Goal: Task Accomplishment & Management: Manage account settings

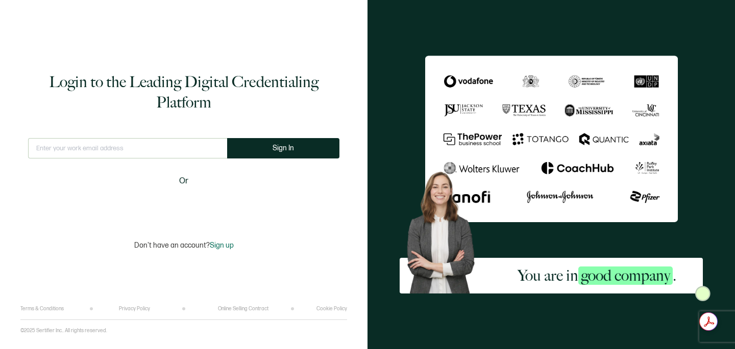
click at [131, 152] on input "text" at bounding box center [127, 148] width 199 height 20
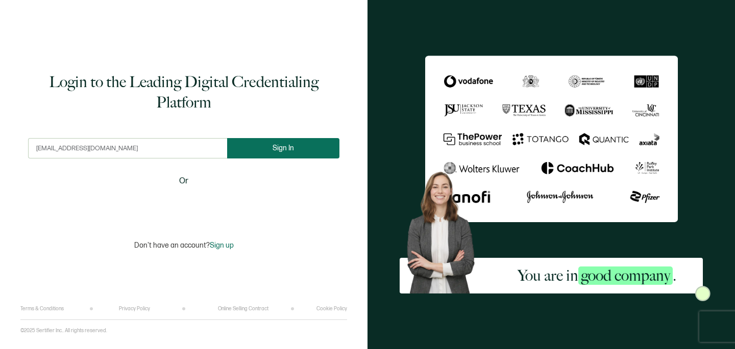
type input "[EMAIL_ADDRESS][DOMAIN_NAME]"
click at [279, 144] on span "Sign In" at bounding box center [282, 148] width 21 height 8
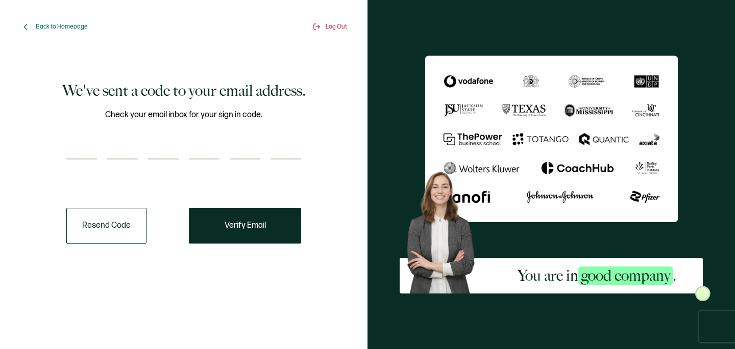
click at [91, 148] on input "number" at bounding box center [81, 149] width 31 height 20
type input "1"
type input "7"
type input "4"
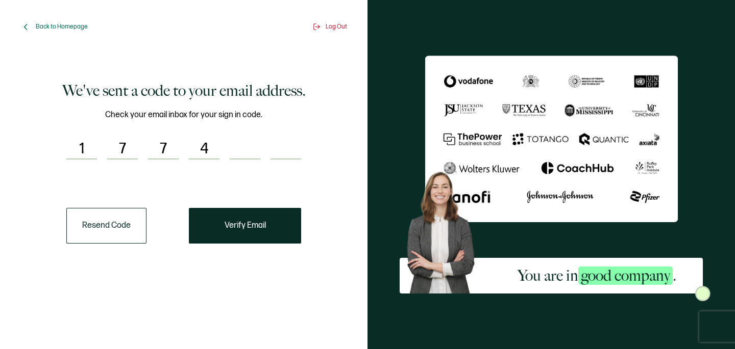
type input "7"
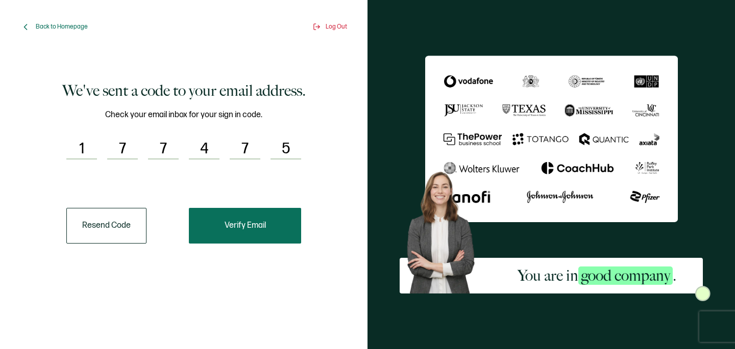
type input "5"
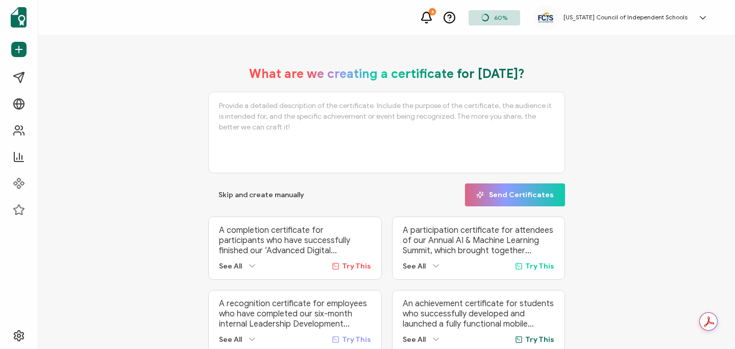
click at [667, 19] on h5 "[US_STATE] Council of Independent Schools" at bounding box center [625, 17] width 124 height 7
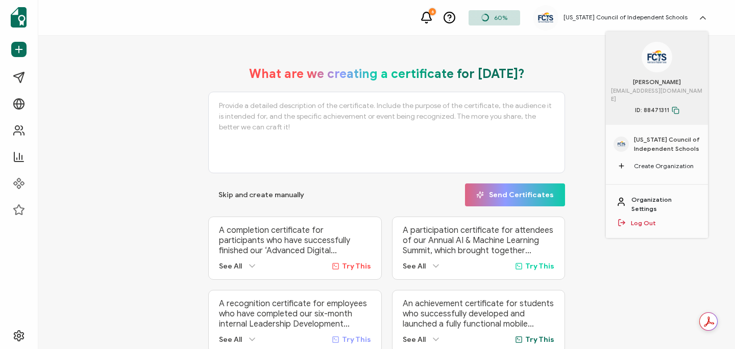
click at [670, 195] on link "Organization Settings" at bounding box center [664, 204] width 66 height 18
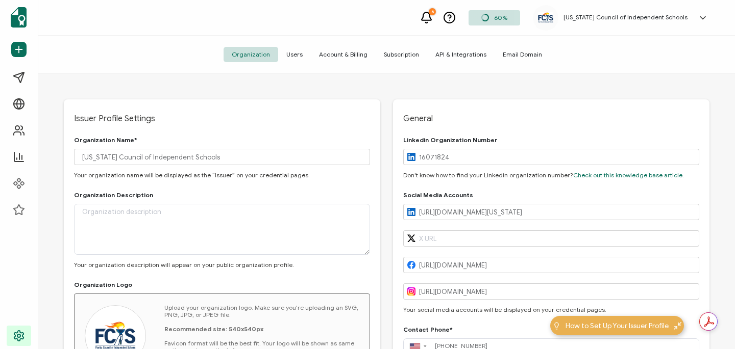
type input "[GEOGRAPHIC_DATA]"
type input "[US_STATE]"
click at [298, 53] on span "Users" at bounding box center [294, 54] width 33 height 15
